Goal: Task Accomplishment & Management: Manage account settings

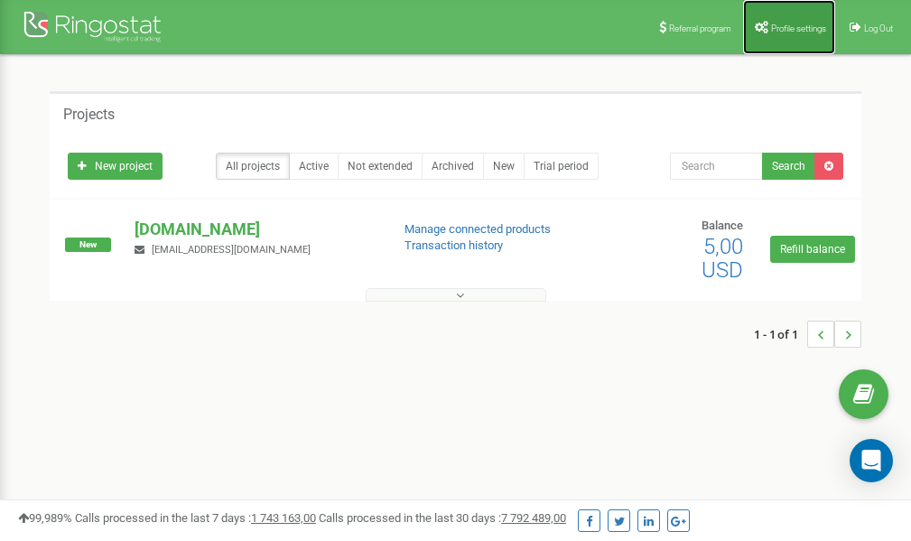
click at [783, 30] on span "Profile settings" at bounding box center [798, 28] width 55 height 10
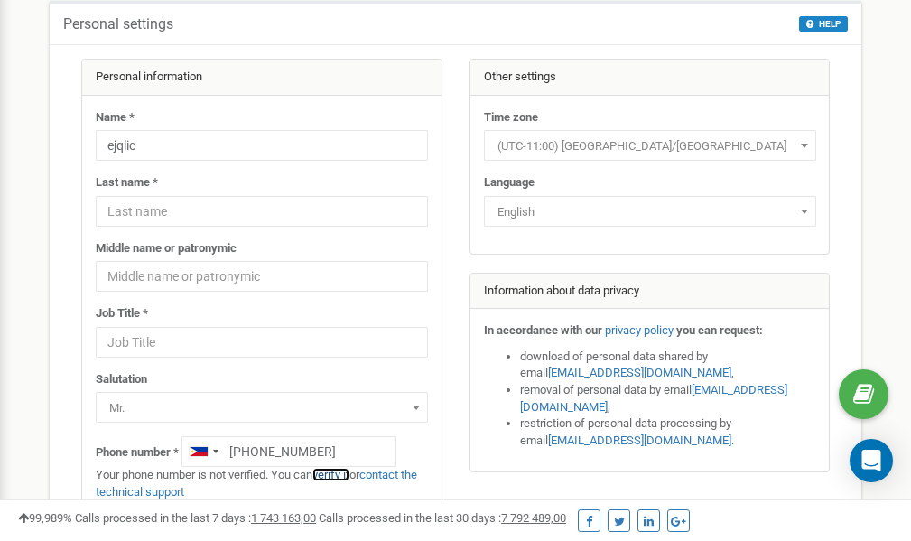
click at [339, 474] on link "verify it" at bounding box center [330, 475] width 37 height 14
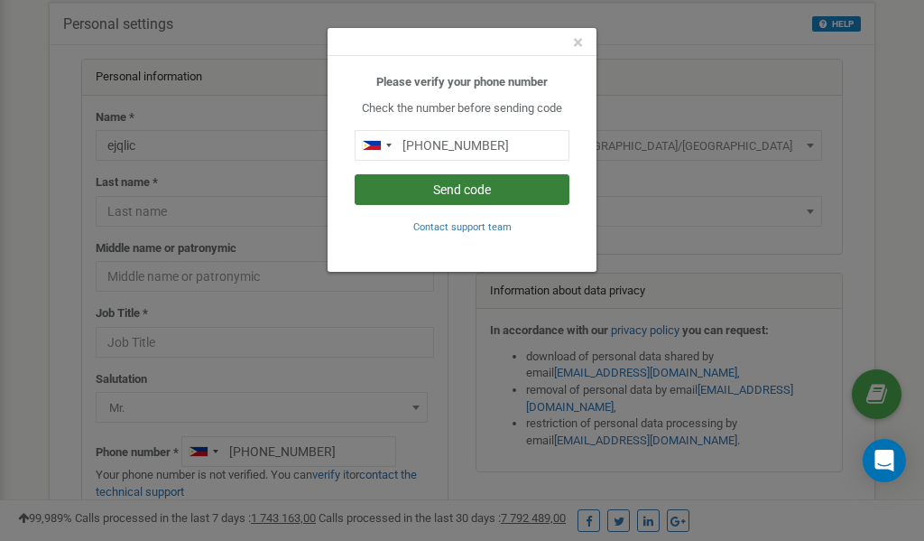
click at [481, 194] on button "Send code" at bounding box center [462, 189] width 215 height 31
